Goal: Find specific page/section: Find specific page/section

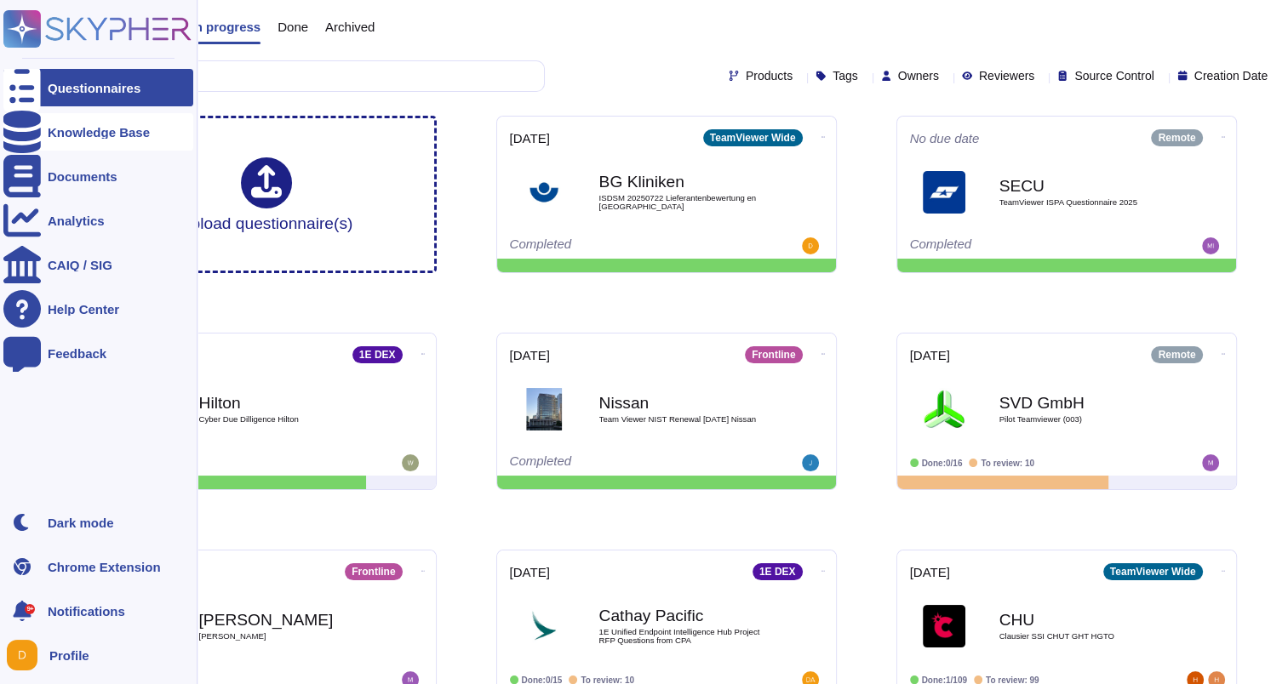
click at [17, 125] on icon at bounding box center [21, 132] width 37 height 43
click at [34, 131] on div at bounding box center [21, 131] width 37 height 37
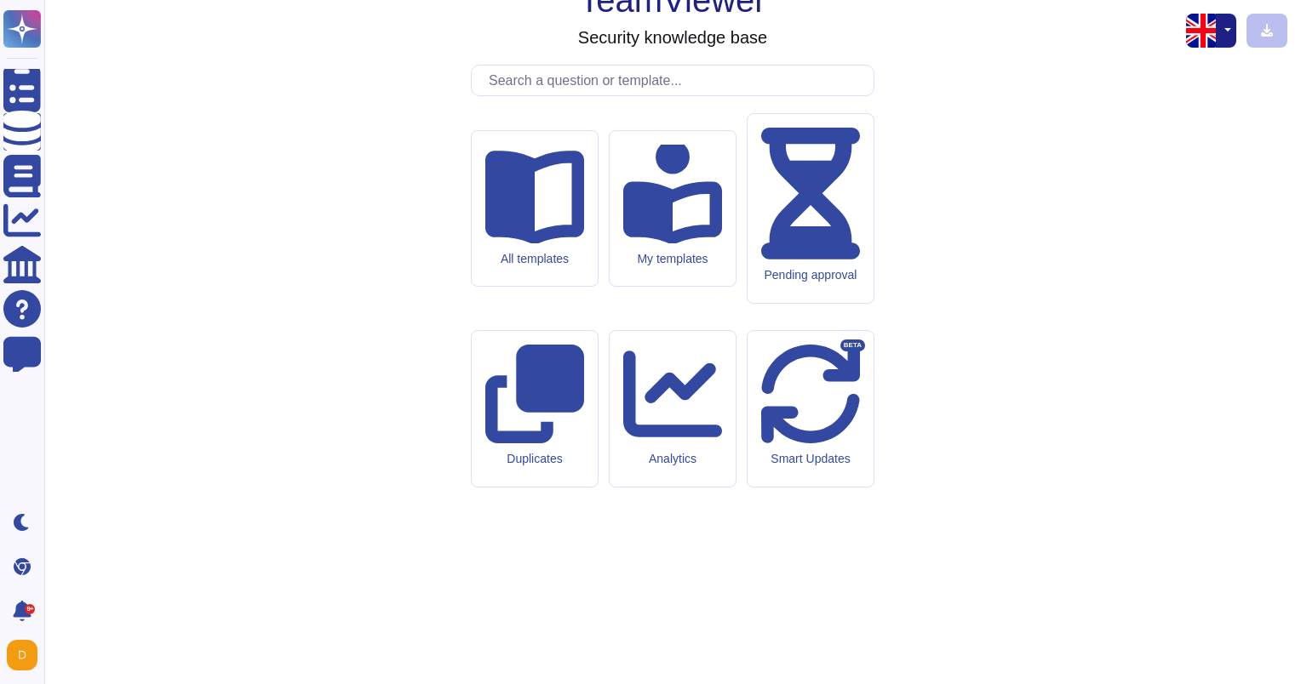
click at [666, 95] on input "text" at bounding box center [676, 81] width 393 height 30
